Goal: Task Accomplishment & Management: Use online tool/utility

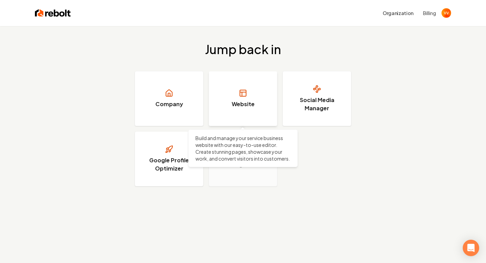
click at [235, 94] on link "Website" at bounding box center [243, 98] width 69 height 55
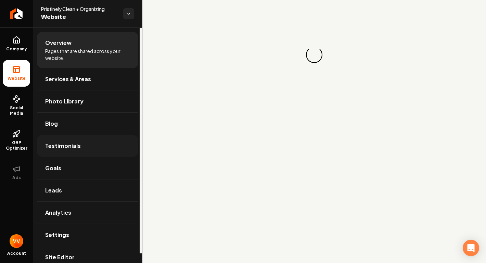
scroll to position [10, 0]
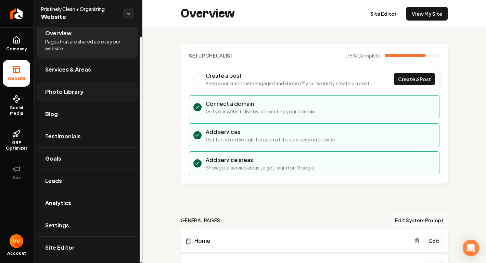
click at [73, 91] on span "Photo Library" at bounding box center [64, 92] width 38 height 8
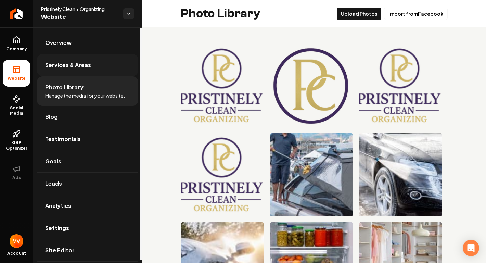
click at [74, 64] on span "Services & Areas" at bounding box center [68, 65] width 46 height 8
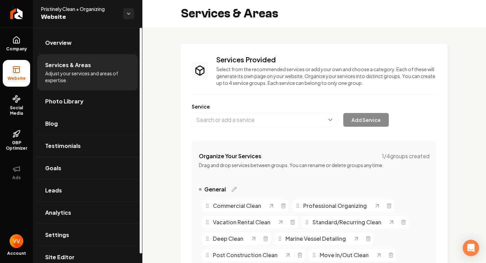
click at [75, 88] on li "Services & Areas Adjust your services and areas of expertise." at bounding box center [87, 72] width 101 height 36
click at [76, 107] on link "Photo Library" at bounding box center [87, 101] width 101 height 22
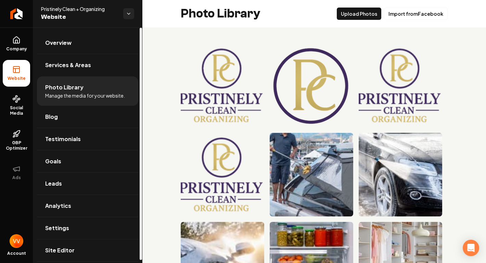
click at [81, 90] on li "Photo Library Manage the media for your website." at bounding box center [87, 90] width 101 height 29
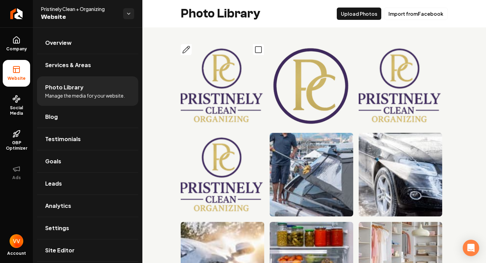
click at [223, 70] on img "Main content area" at bounding box center [223, 86] width 84 height 84
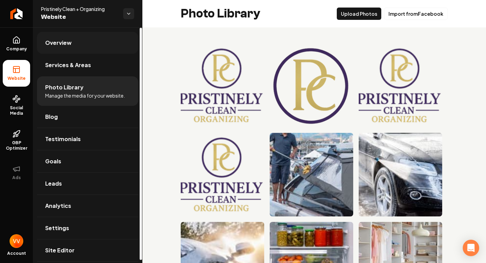
click at [64, 43] on span "Overview" at bounding box center [58, 43] width 26 height 8
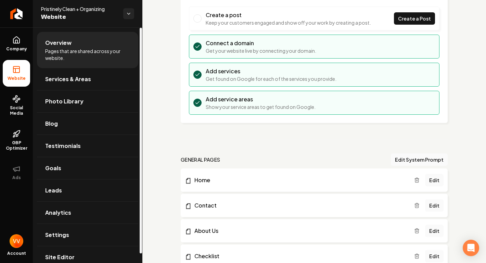
scroll to position [69, 0]
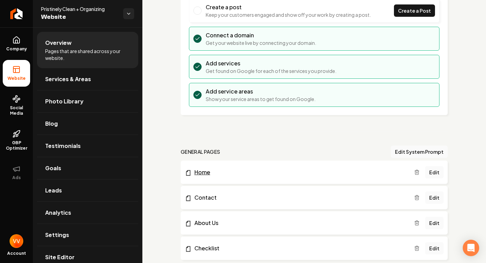
click at [240, 175] on link "Home" at bounding box center [300, 172] width 230 height 8
click at [437, 173] on link "Edit" at bounding box center [434, 172] width 18 height 12
